Goal: Find specific page/section: Find specific page/section

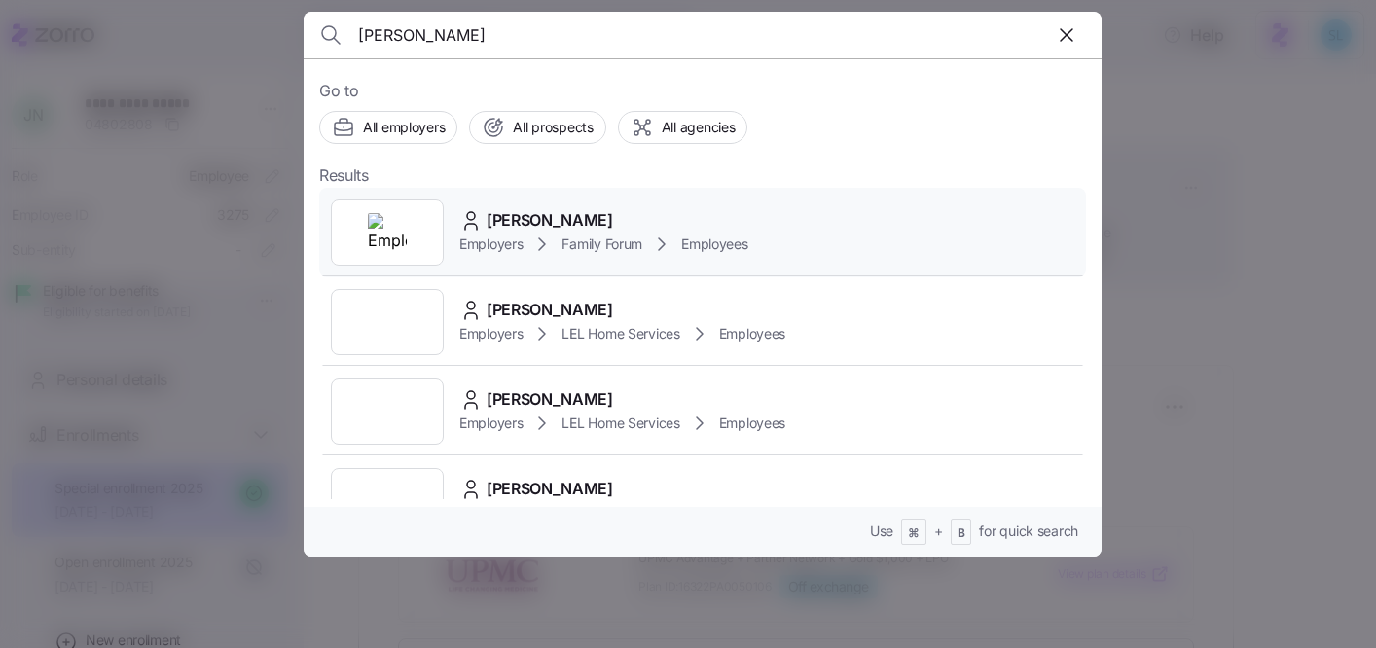
type input "mccrary"
click at [561, 198] on div "Jessica McCrary Employers Family Forum Employees" at bounding box center [702, 233] width 767 height 90
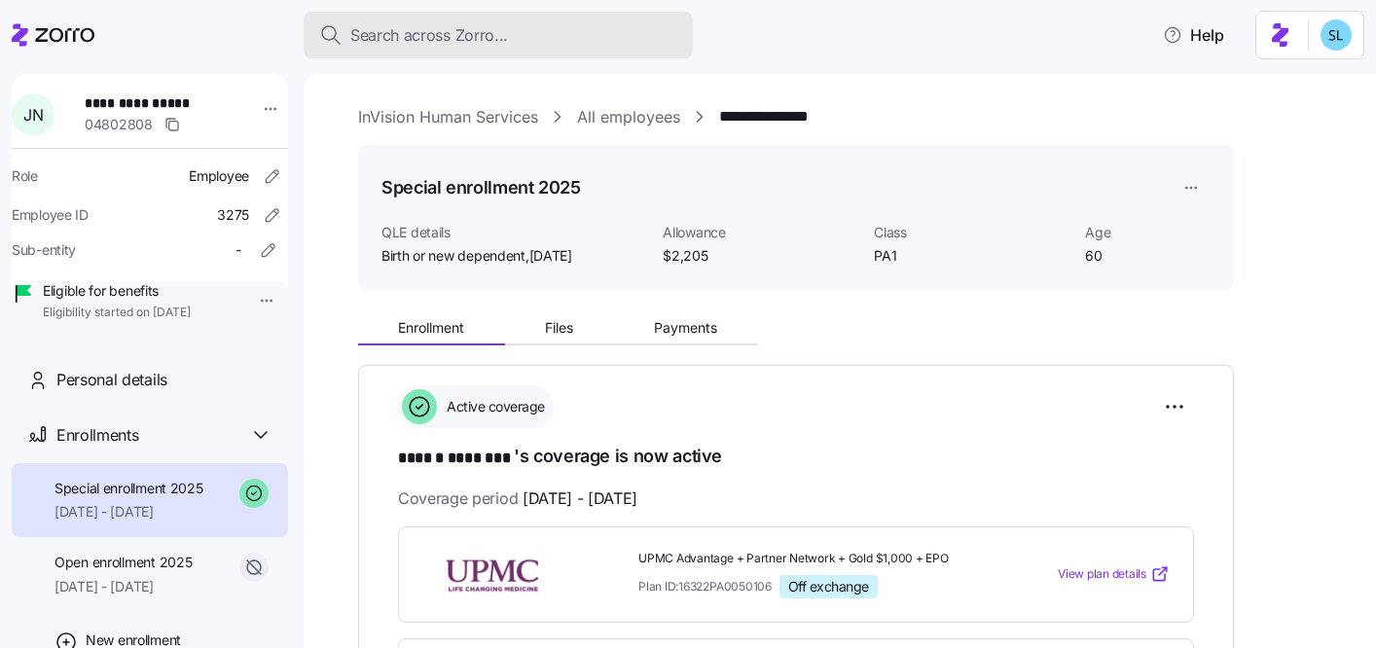
click at [515, 46] on div "Search across Zorro..." at bounding box center [498, 35] width 358 height 24
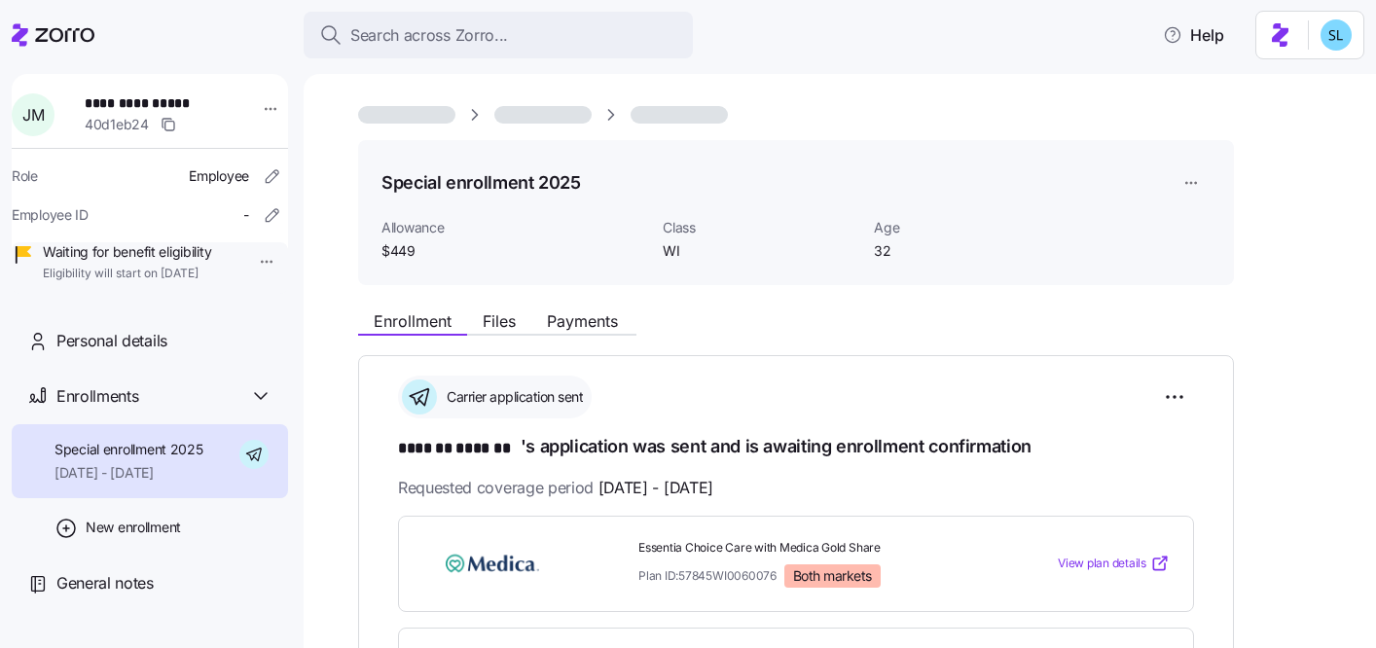
click at [515, 46] on div "Search across Zorro..." at bounding box center [498, 35] width 358 height 24
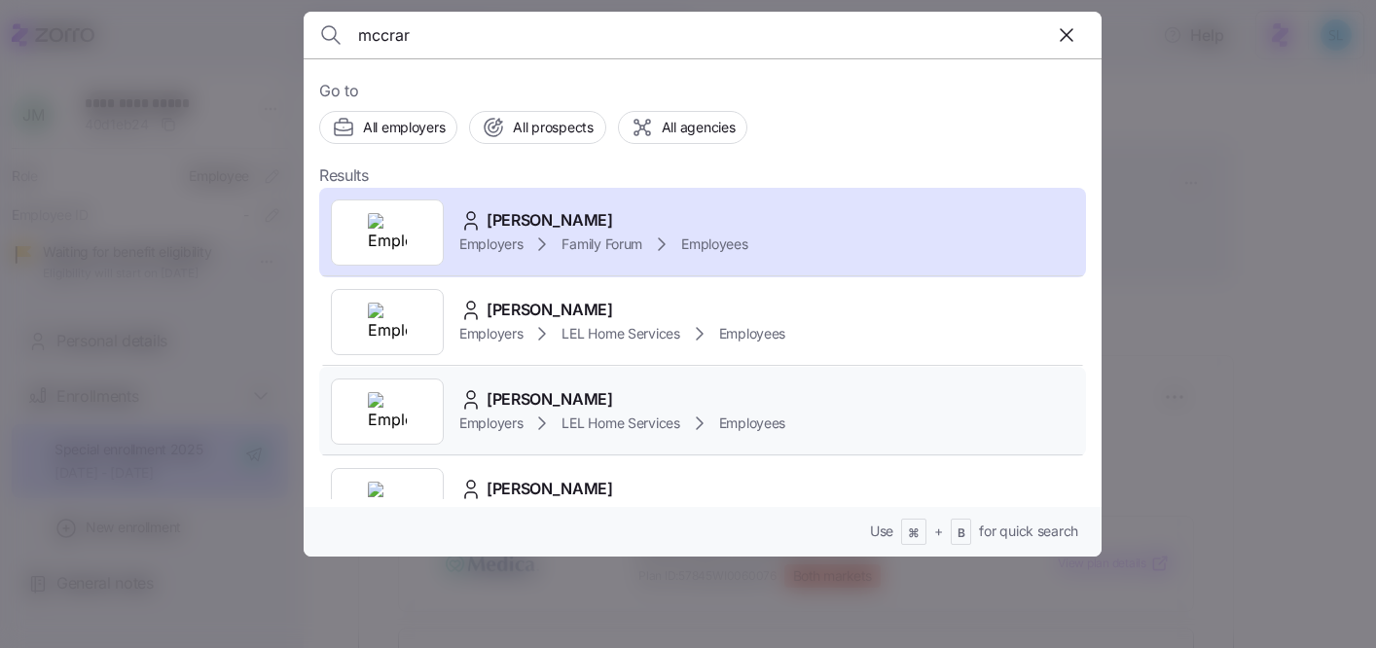
type input "mccrar"
click at [622, 395] on div "Kimberly McCrary" at bounding box center [622, 399] width 326 height 24
